Goal: Communication & Community: Answer question/provide support

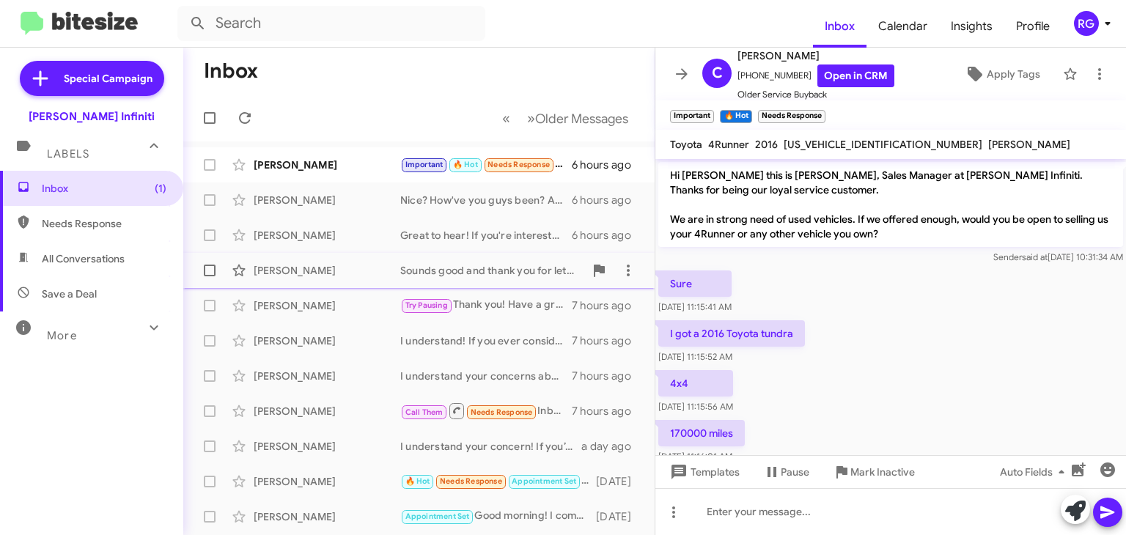
click at [475, 268] on div "Sounds good and thank you for letting us know. If you need any further informat…" at bounding box center [492, 270] width 184 height 15
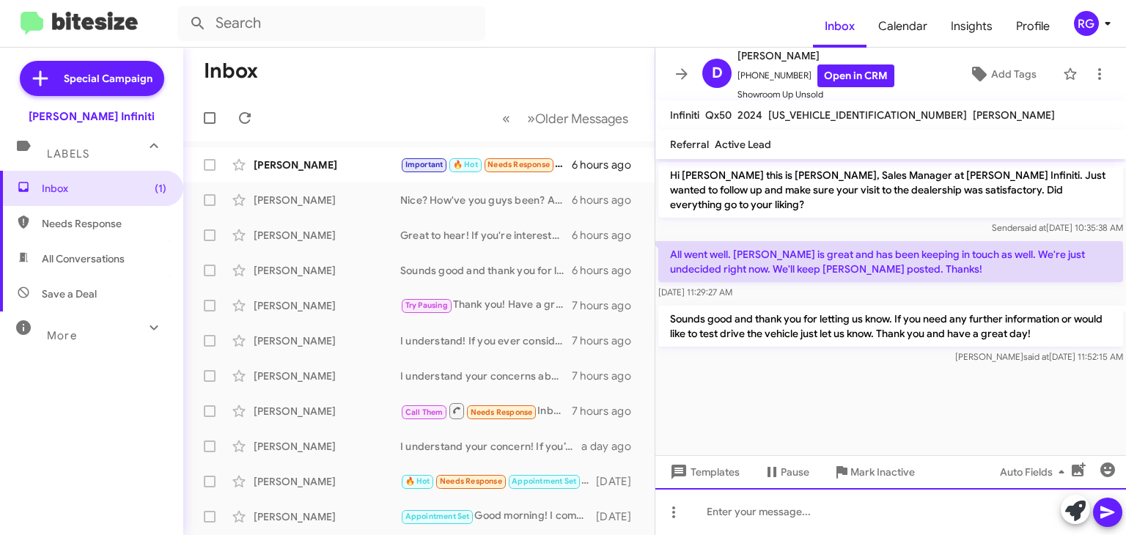
click at [868, 506] on div at bounding box center [890, 511] width 471 height 47
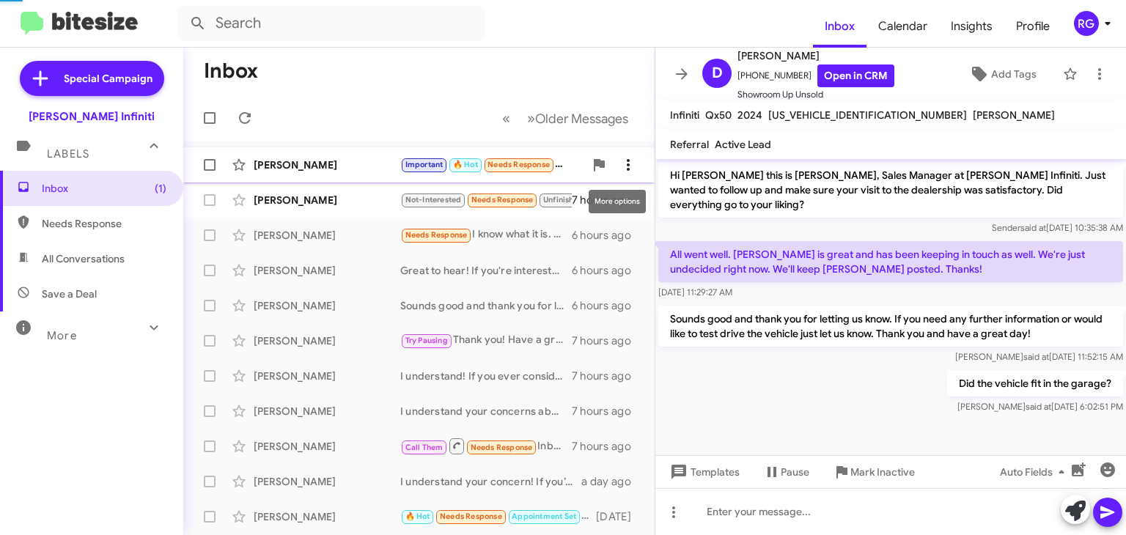
click at [622, 167] on icon at bounding box center [628, 165] width 18 height 18
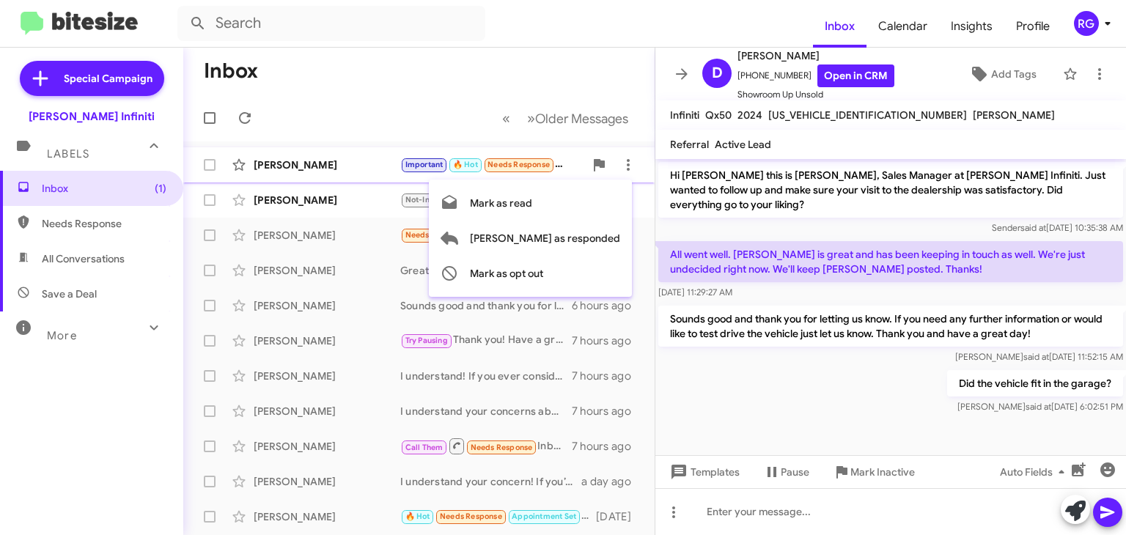
click at [308, 165] on div at bounding box center [563, 267] width 1126 height 535
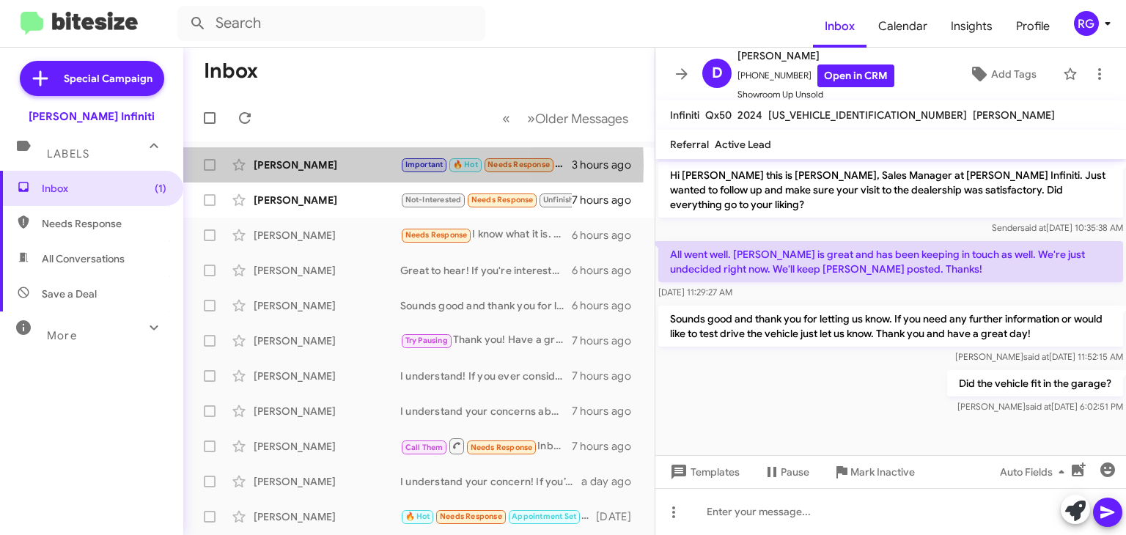
click at [308, 165] on div "[PERSON_NAME]" at bounding box center [327, 165] width 147 height 15
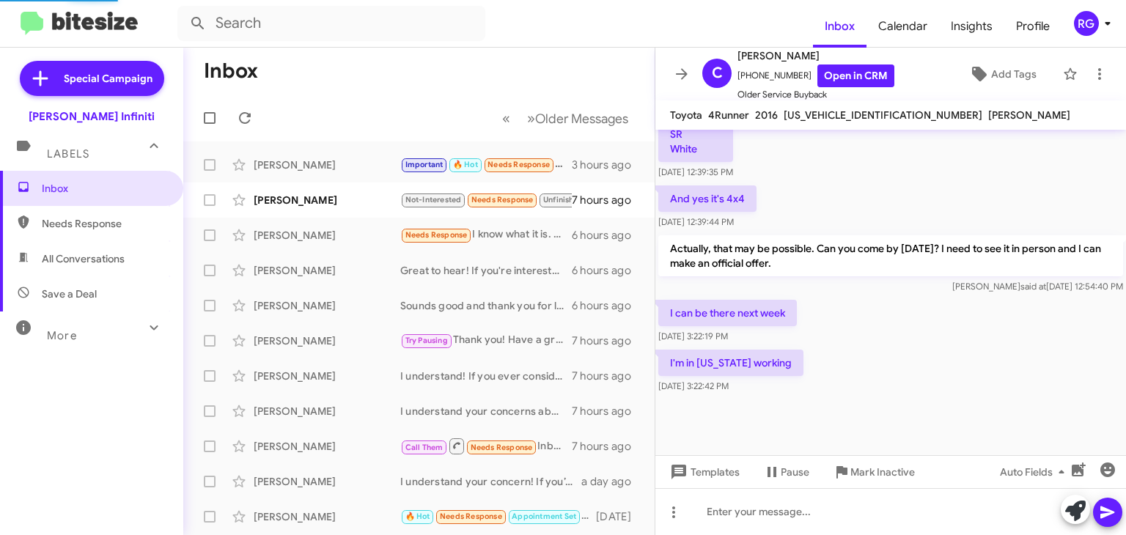
scroll to position [663, 0]
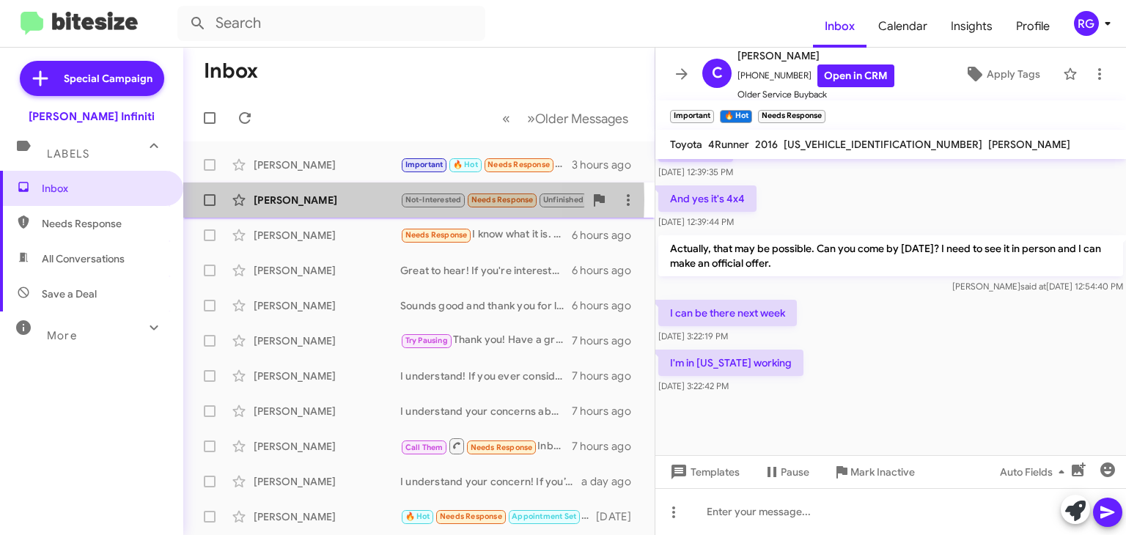
click at [323, 199] on div "[PERSON_NAME]" at bounding box center [327, 200] width 147 height 15
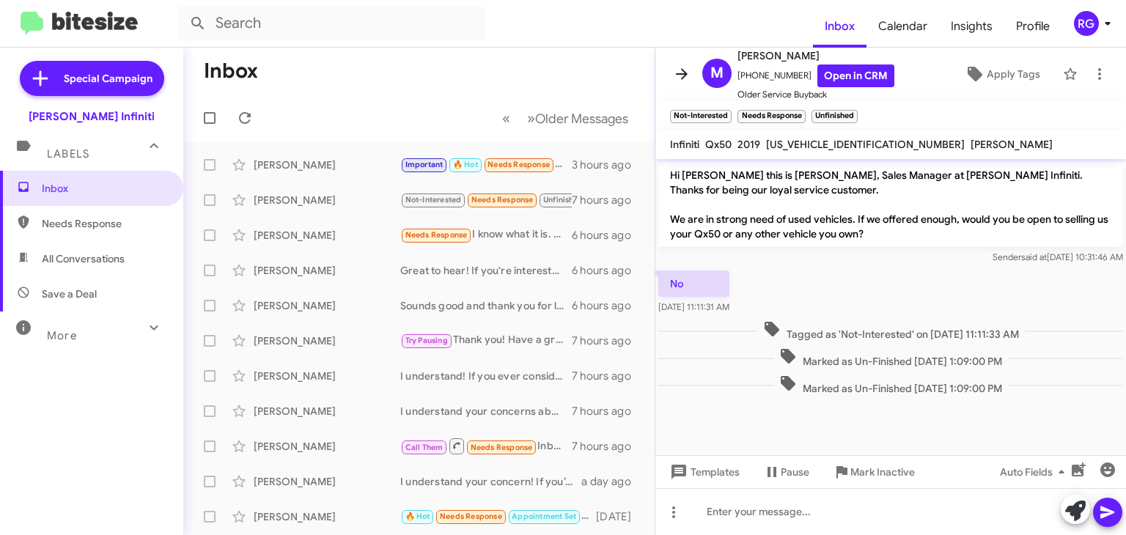
click at [687, 78] on icon at bounding box center [682, 74] width 18 height 18
